Goal: Task Accomplishment & Management: Use online tool/utility

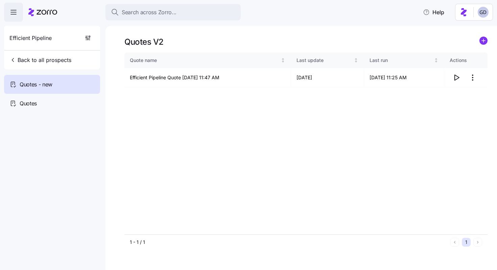
click at [149, 18] on button "Search across Zorro..." at bounding box center [173, 12] width 135 height 16
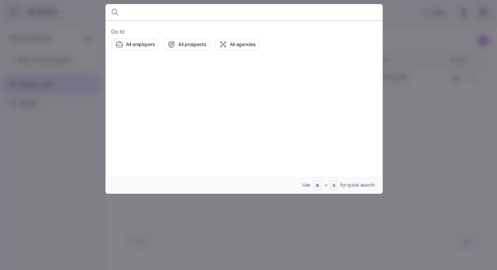
click at [185, 11] on input at bounding box center [210, 12] width 173 height 16
type input "EPIC"
click at [212, 71] on div "EPIC Landscape Productions Prospects" at bounding box center [244, 80] width 267 height 31
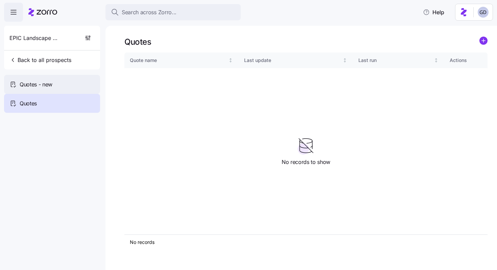
click at [78, 87] on div "Quotes - new" at bounding box center [52, 84] width 96 height 19
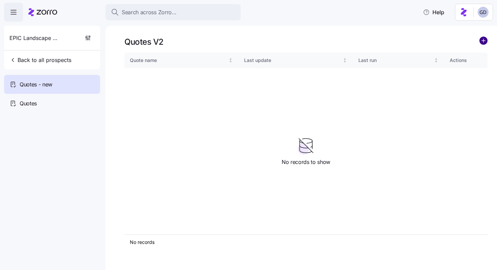
click at [483, 39] on circle "add icon" at bounding box center [483, 40] width 7 height 7
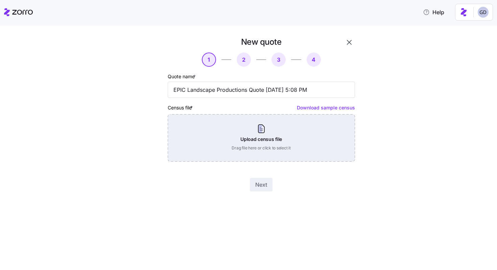
click at [262, 137] on div "Upload census file Drag file here or click to select it" at bounding box center [261, 137] width 187 height 47
click at [253, 131] on div "Upload census file Drag file here or click to select it" at bounding box center [261, 137] width 187 height 47
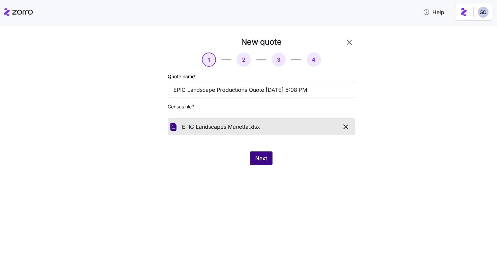
click at [259, 162] on button "Next" at bounding box center [261, 158] width 23 height 14
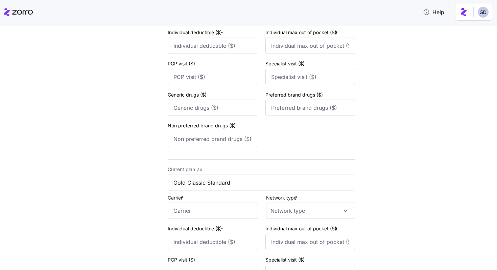
scroll to position [5005, 0]
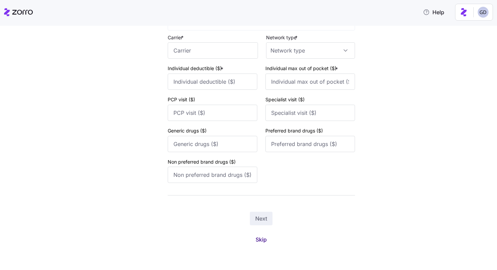
click at [260, 239] on span "Skip" at bounding box center [261, 239] width 11 height 8
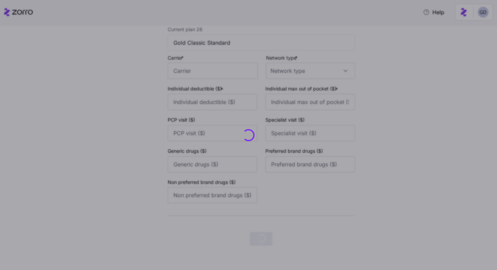
scroll to position [0, 0]
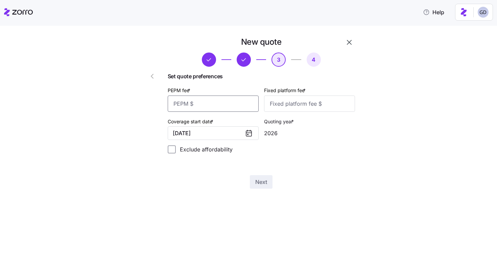
click at [217, 106] on input "PEPM fee *" at bounding box center [213, 103] width 91 height 16
type input "3"
type input "40"
click at [310, 108] on input "Fixed platform fee *" at bounding box center [309, 103] width 91 height 16
type input "100"
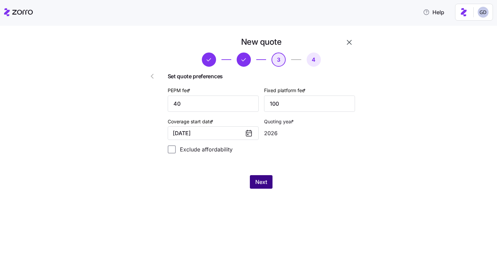
click at [253, 182] on button "Next" at bounding box center [261, 182] width 23 height 14
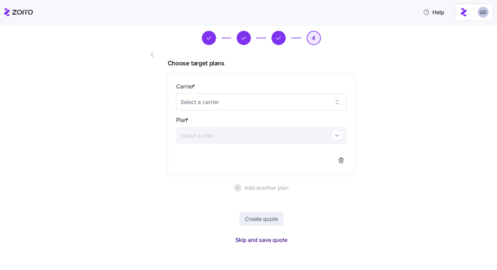
click at [277, 239] on span "Skip and save quote" at bounding box center [261, 239] width 52 height 8
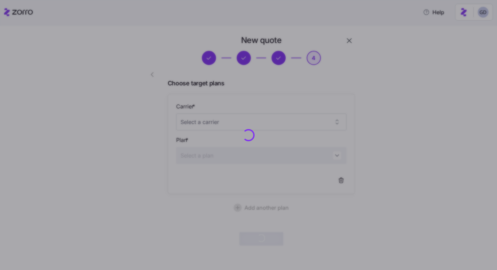
scroll to position [1, 0]
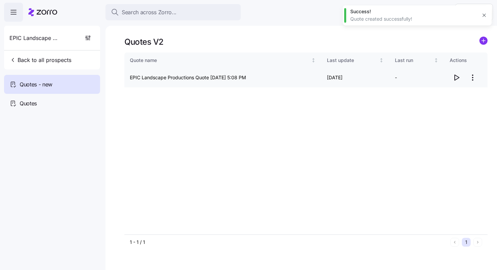
click at [455, 75] on icon "button" at bounding box center [457, 77] width 4 height 5
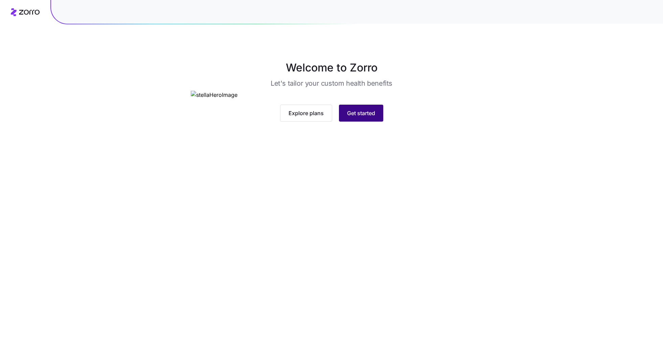
click at [364, 117] on span "Get started" at bounding box center [361, 113] width 28 height 8
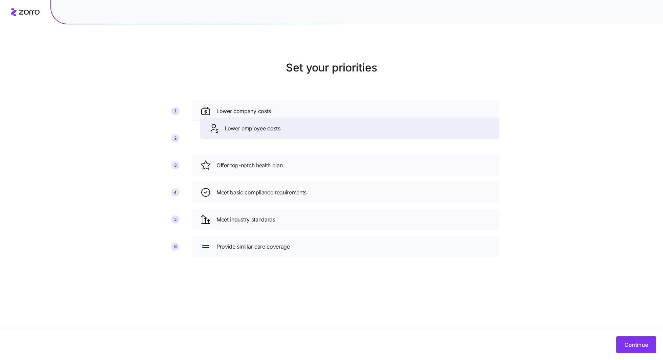
drag, startPoint x: 268, startPoint y: 173, endPoint x: 274, endPoint y: 136, distance: 37.8
click at [274, 137] on div "Lower employee costs" at bounding box center [353, 128] width 307 height 22
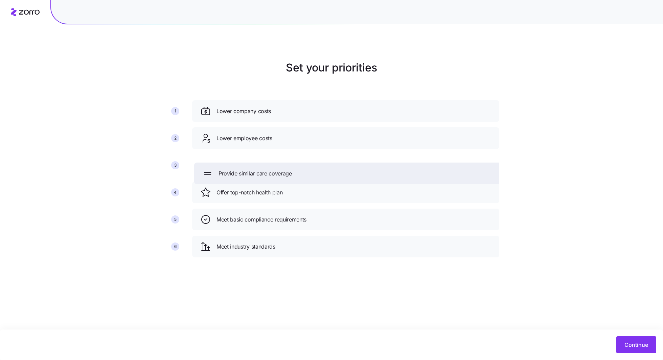
drag, startPoint x: 267, startPoint y: 252, endPoint x: 269, endPoint y: 172, distance: 79.5
click at [269, 172] on div "Provide similar care coverage" at bounding box center [347, 173] width 307 height 22
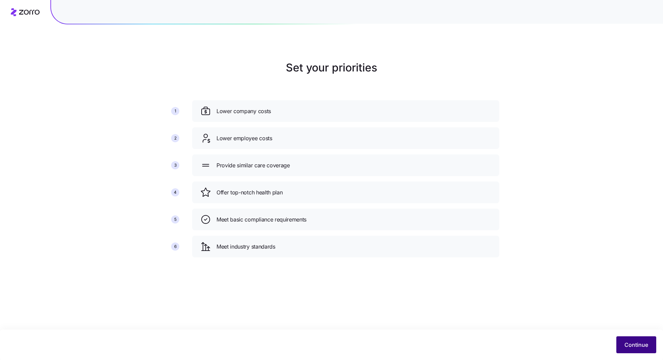
click at [641, 346] on span "Continue" at bounding box center [636, 344] width 24 height 8
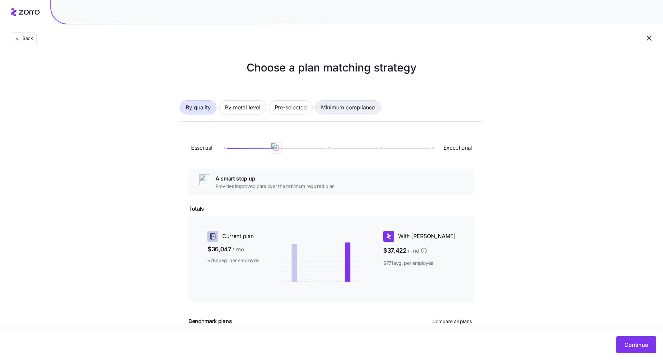
click at [356, 105] on span "Minimum compliance" at bounding box center [348, 107] width 54 height 14
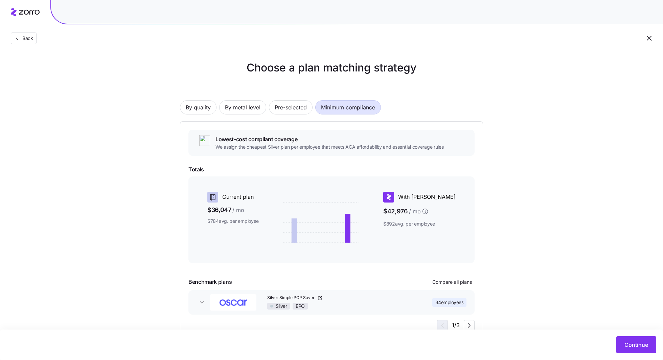
scroll to position [22, 0]
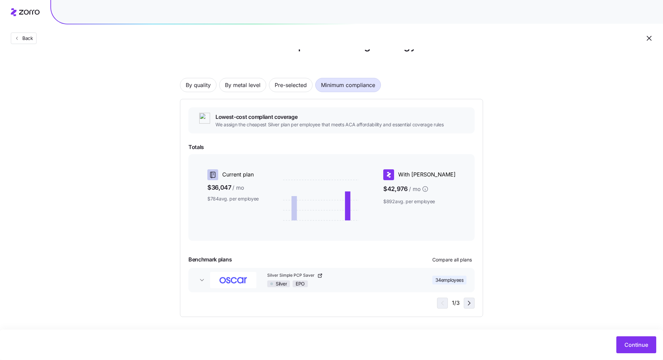
click at [470, 307] on span "button" at bounding box center [469, 303] width 10 height 10
click at [639, 345] on span "Continue" at bounding box center [636, 344] width 24 height 8
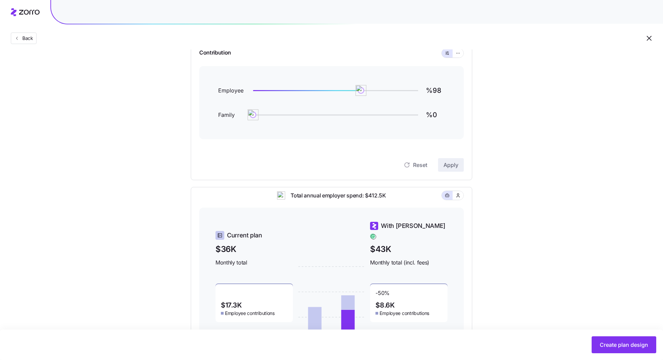
scroll to position [77, 0]
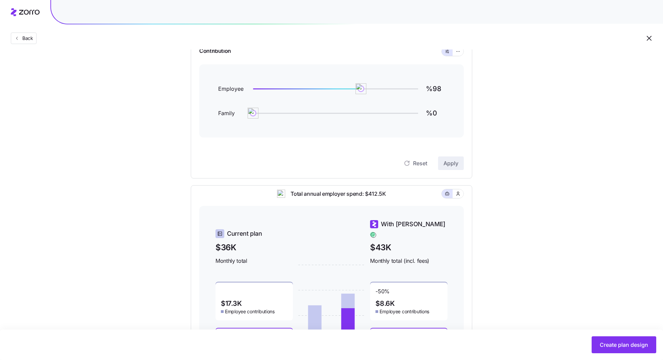
click at [459, 57] on div "Contribution" at bounding box center [331, 52] width 264 height 26
click at [459, 54] on button "button" at bounding box center [458, 51] width 11 height 9
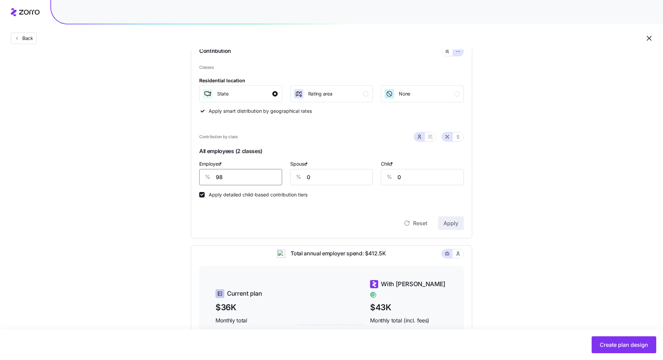
click at [228, 183] on input "98" at bounding box center [240, 177] width 83 height 16
type input "50"
click at [447, 217] on button "Apply" at bounding box center [451, 223] width 26 height 14
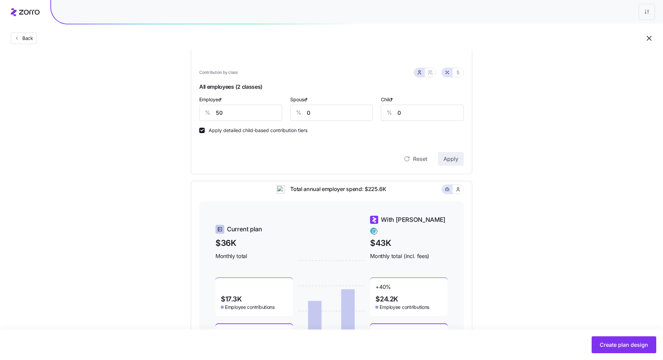
scroll to position [127, 0]
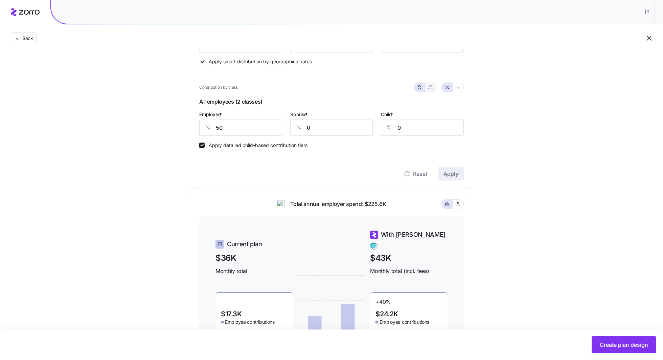
click at [428, 90] on span "button" at bounding box center [430, 87] width 5 height 5
type input "25"
type input "29"
click at [459, 88] on icon "button" at bounding box center [457, 87] width 5 height 5
type input "372"
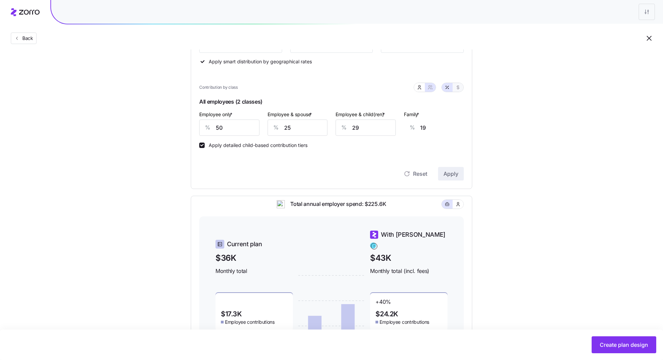
type input "372"
click at [421, 89] on button "button" at bounding box center [419, 87] width 5 height 5
type input "0"
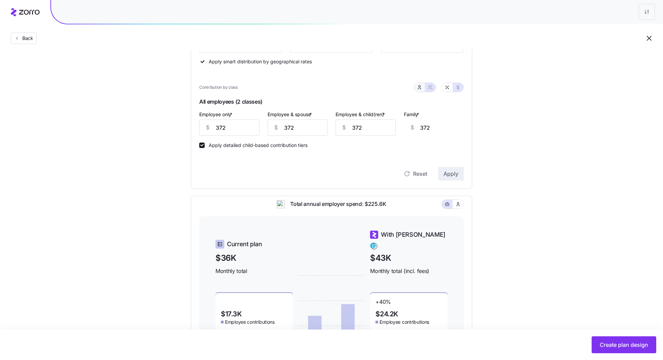
type input "0"
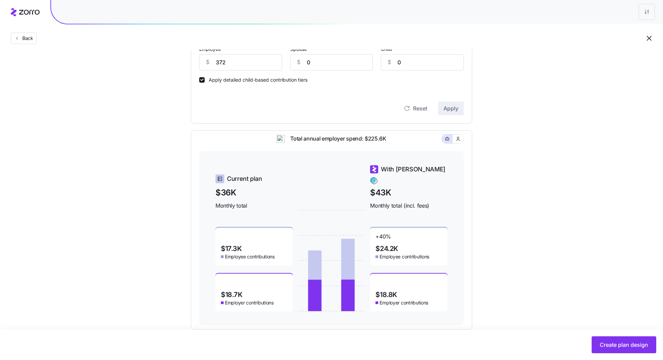
scroll to position [205, 0]
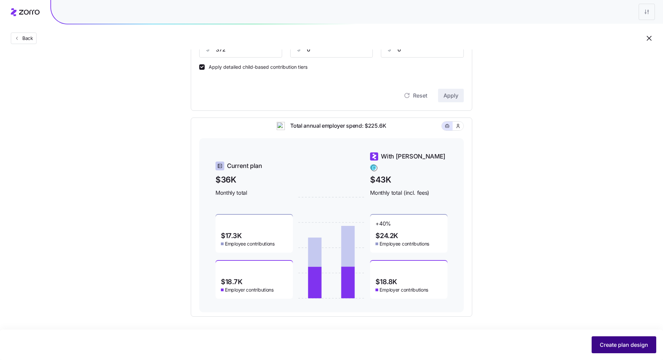
click at [618, 344] on span "Create plan design" at bounding box center [624, 344] width 48 height 8
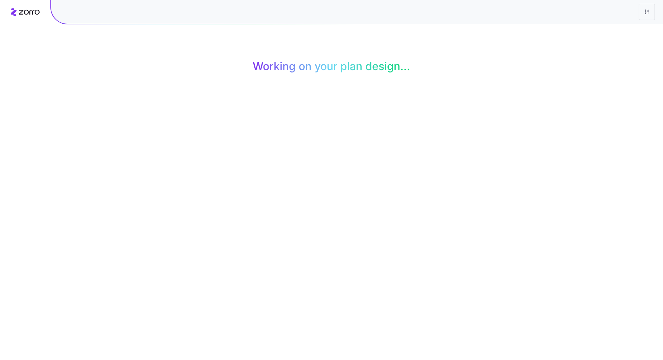
scroll to position [0, 0]
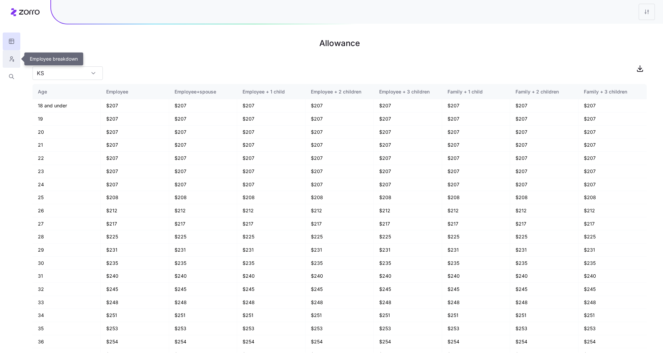
click at [8, 56] on icon "button" at bounding box center [11, 58] width 6 height 7
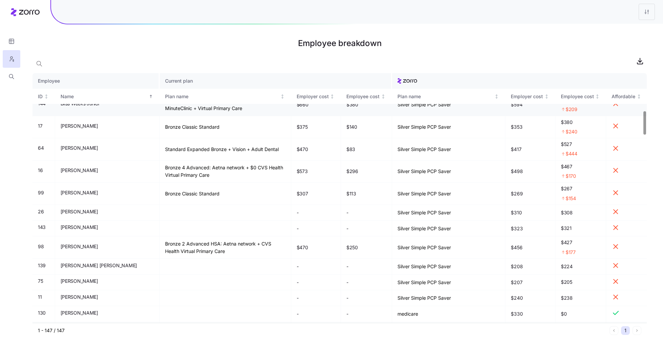
scroll to position [398, 0]
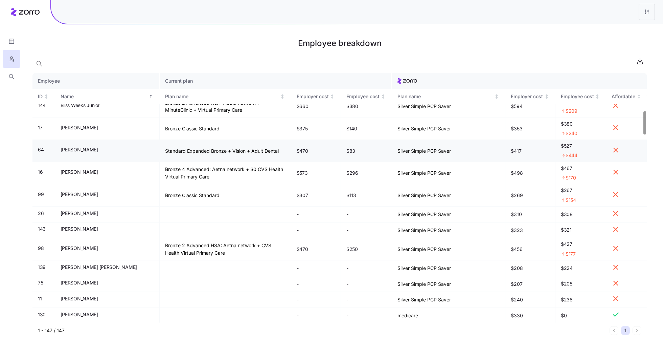
click at [341, 146] on td "$83" at bounding box center [366, 151] width 51 height 22
click at [346, 150] on span "$83" at bounding box center [350, 150] width 9 height 7
click at [217, 150] on td "Standard Expanded Bronze + Vision + Adult Dental" at bounding box center [226, 151] width 132 height 22
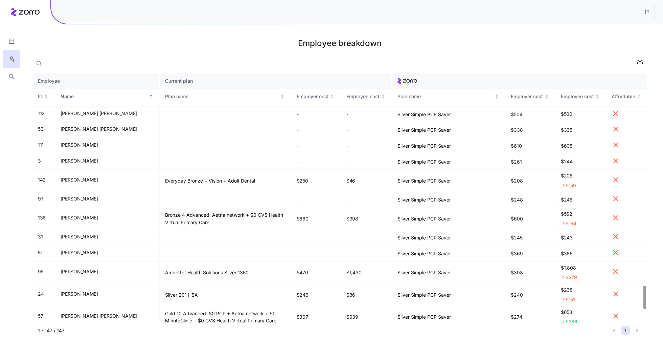
scroll to position [2256, 0]
click at [648, 19] on html "Employee breakdown Employee Current plan ID Name Plan name Employer cost Employ…" at bounding box center [331, 180] width 663 height 360
click at [604, 32] on div "Edit plan design" at bounding box center [606, 29] width 36 height 7
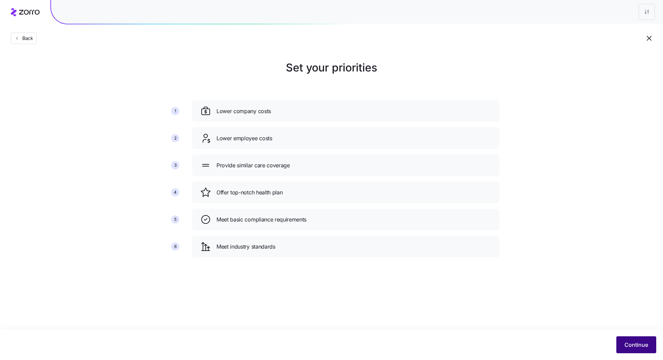
click at [633, 347] on span "Continue" at bounding box center [636, 344] width 24 height 8
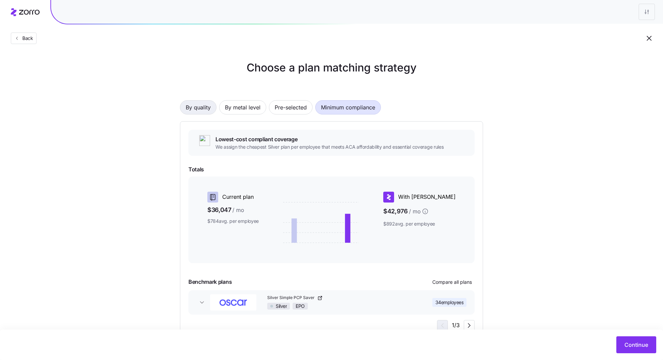
click at [198, 108] on span "By quality" at bounding box center [198, 107] width 25 height 14
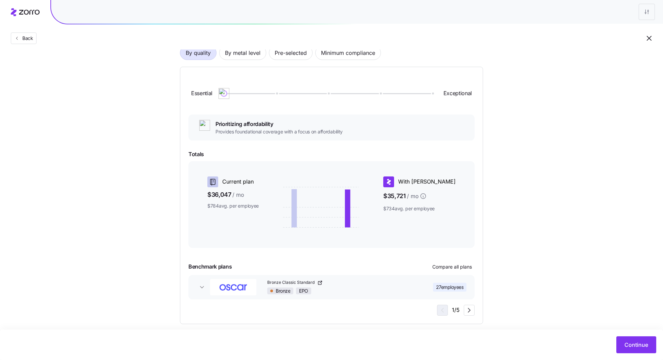
scroll to position [54, 0]
drag, startPoint x: 227, startPoint y: 96, endPoint x: 263, endPoint y: 96, distance: 36.2
click at [263, 96] on div "Essential Exceptional" at bounding box center [331, 93] width 286 height 37
click at [469, 310] on icon "button" at bounding box center [469, 310] width 8 height 8
click at [638, 346] on span "Continue" at bounding box center [636, 344] width 24 height 8
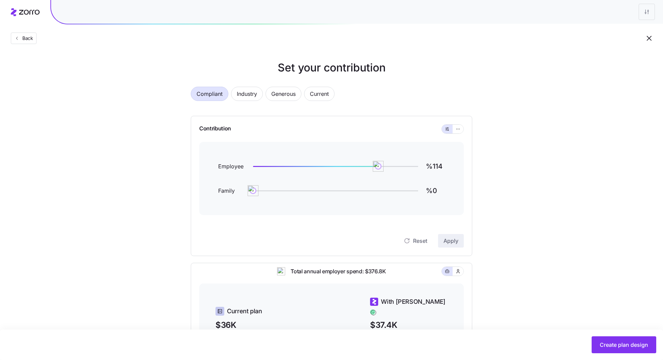
click at [211, 97] on span "Compliant" at bounding box center [210, 94] width 26 height 14
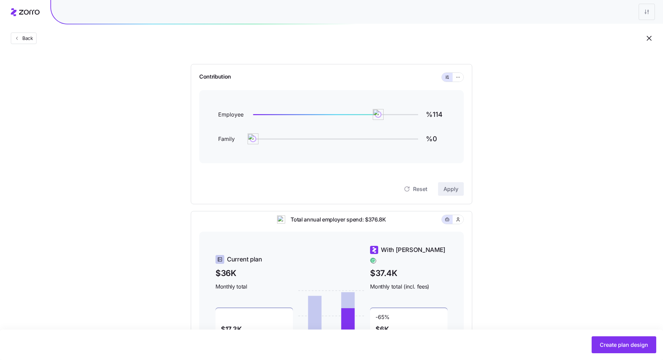
scroll to position [45, 0]
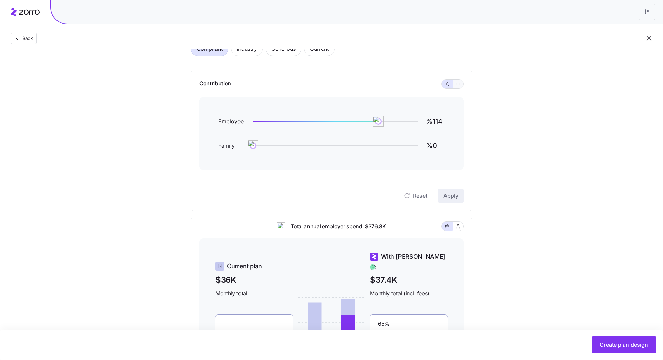
click at [457, 86] on icon "button" at bounding box center [458, 84] width 5 height 8
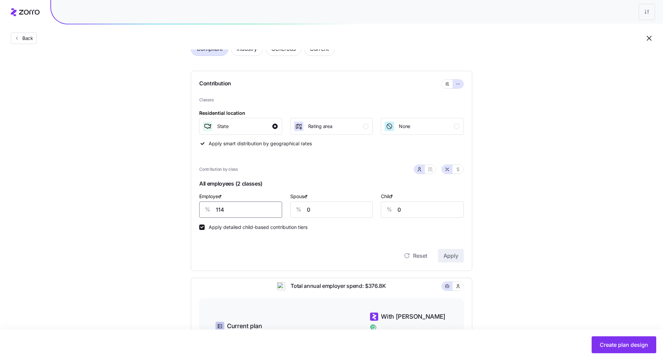
click at [236, 207] on input "114" at bounding box center [240, 209] width 83 height 16
type input "50"
click at [447, 253] on span "Apply" at bounding box center [450, 255] width 15 height 8
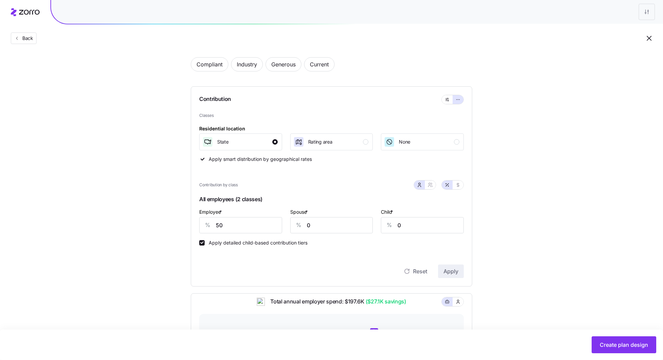
scroll to position [27, 0]
